Goal: Navigation & Orientation: Find specific page/section

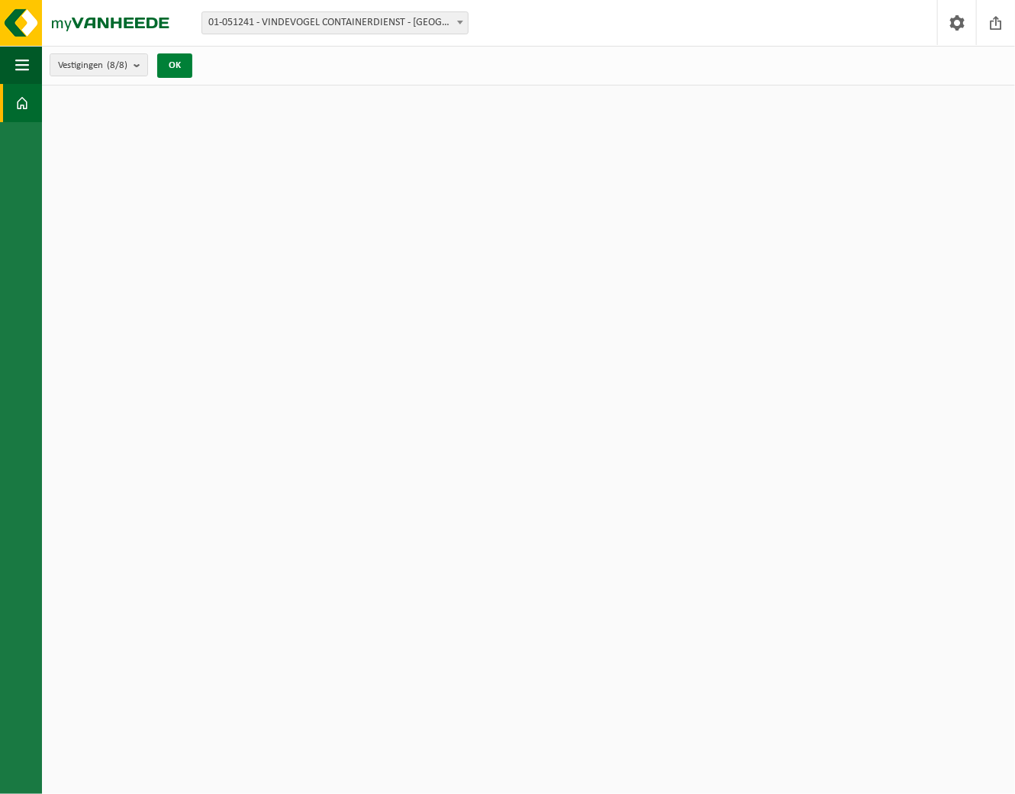
click at [172, 66] on button "OK" at bounding box center [174, 65] width 35 height 24
click at [25, 103] on span at bounding box center [22, 103] width 14 height 38
click at [21, 60] on span "button" at bounding box center [22, 65] width 14 height 38
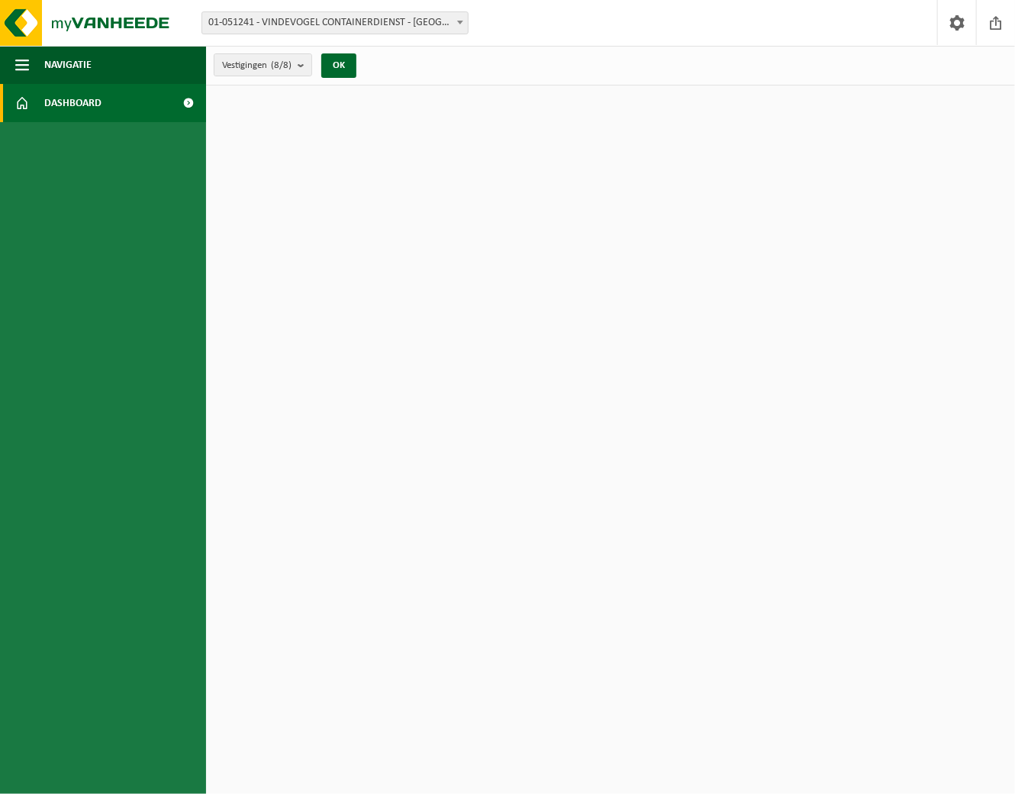
click at [189, 98] on span at bounding box center [189, 103] width 34 height 38
click at [85, 98] on span "Dashboard" at bounding box center [72, 103] width 57 height 38
click at [24, 66] on span "button" at bounding box center [22, 65] width 14 height 38
